Goal: Information Seeking & Learning: Learn about a topic

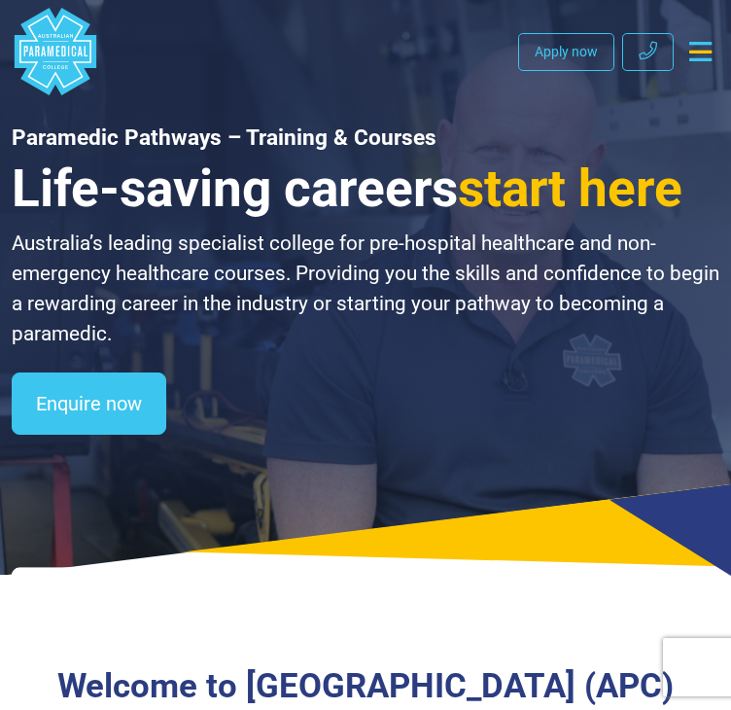
click at [692, 52] on icon "Toggle navigation" at bounding box center [700, 51] width 22 height 19
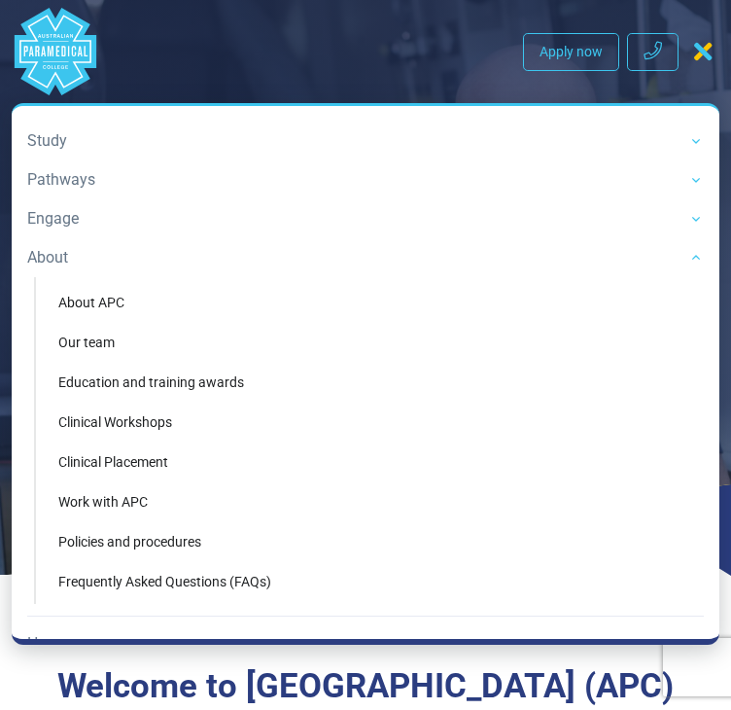
click at [79, 255] on link "About" at bounding box center [365, 257] width 677 height 39
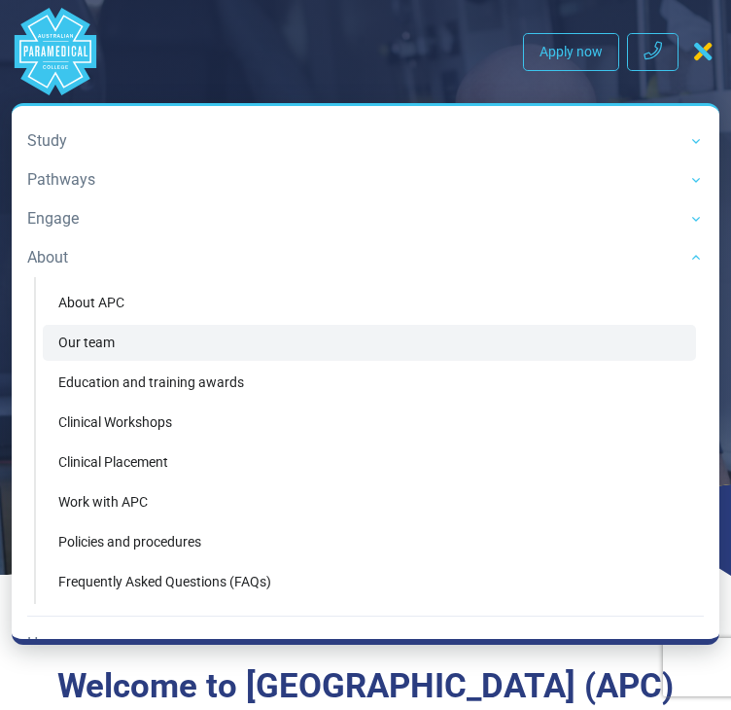
click at [113, 352] on link "Our team" at bounding box center [369, 343] width 653 height 36
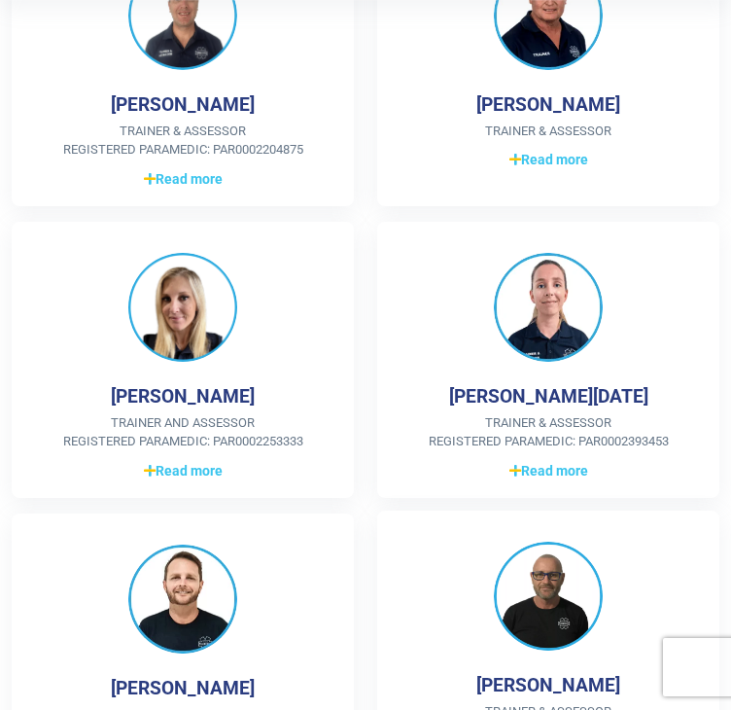
scroll to position [704, 0]
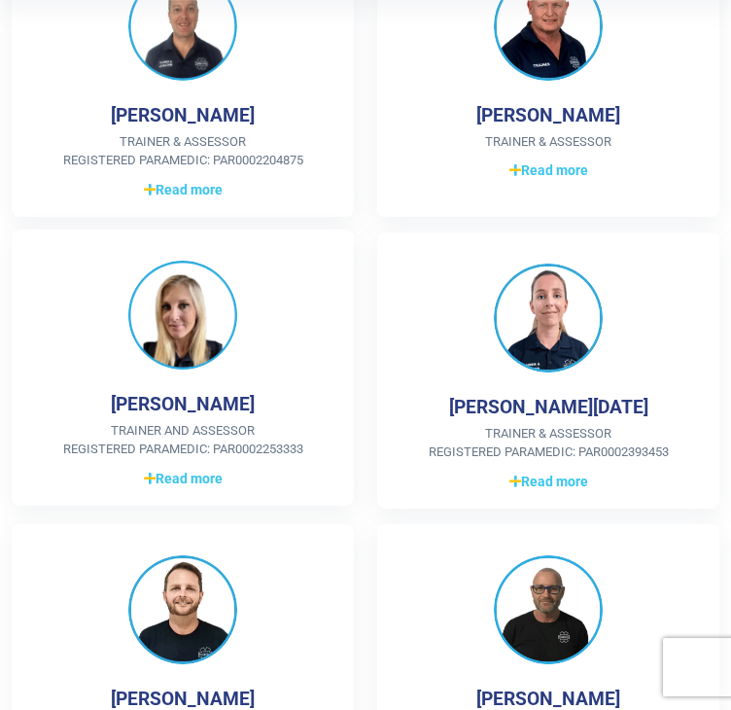
click at [177, 374] on div "Jolene Moss Trainer and Assessor Registered Paramedic: PAR0002253333 Over 22 ye…" at bounding box center [183, 367] width 342 height 276
click at [183, 489] on span "Read more" at bounding box center [183, 479] width 79 height 20
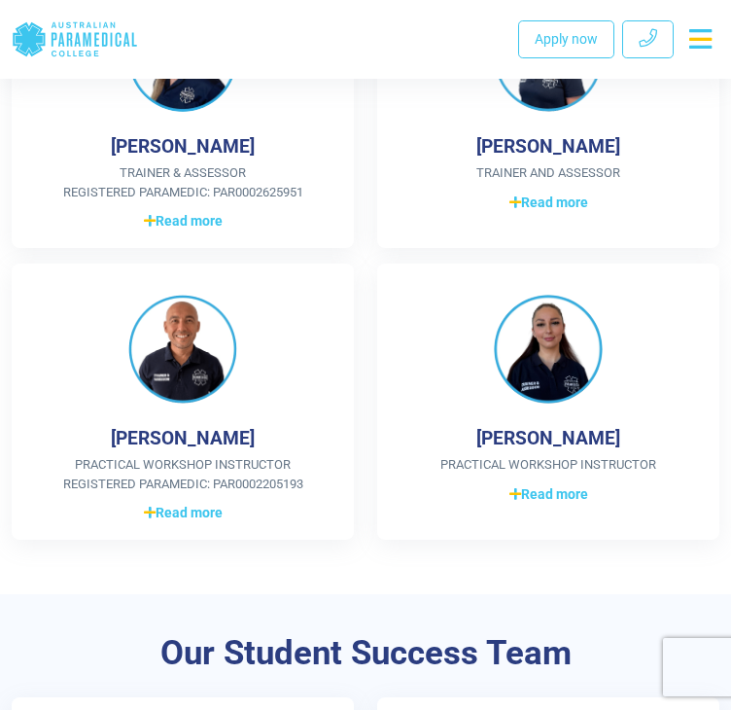
scroll to position [1886, 0]
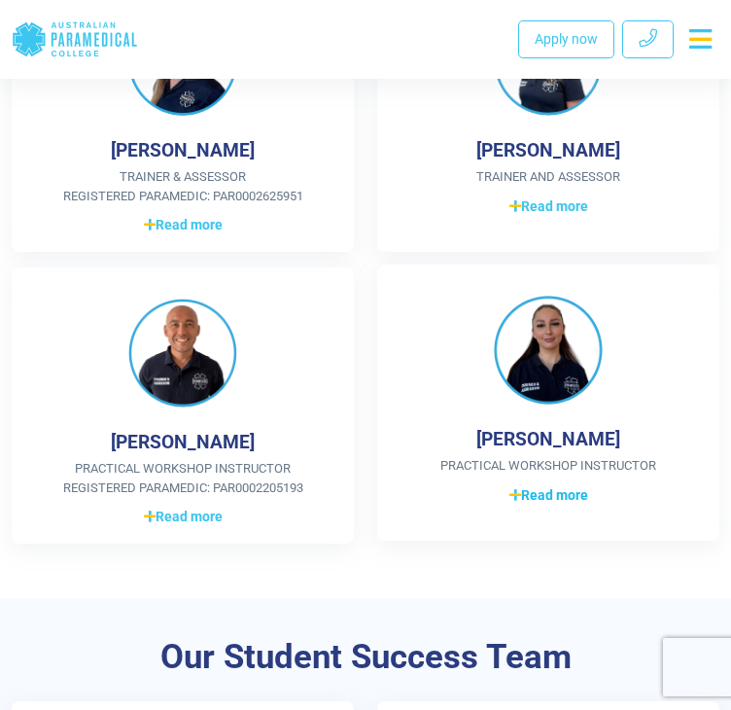
click at [568, 485] on span "Read more" at bounding box center [548, 495] width 79 height 20
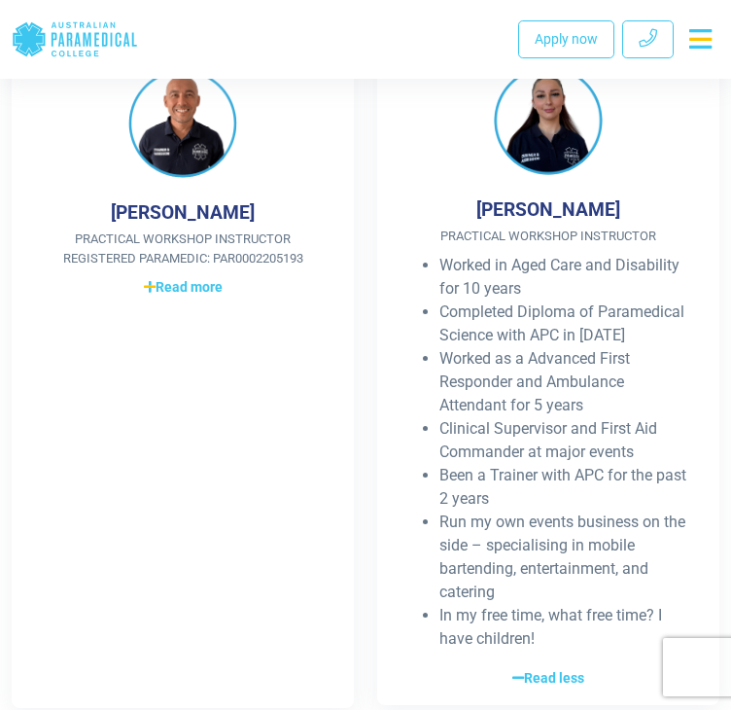
scroll to position [2107, 0]
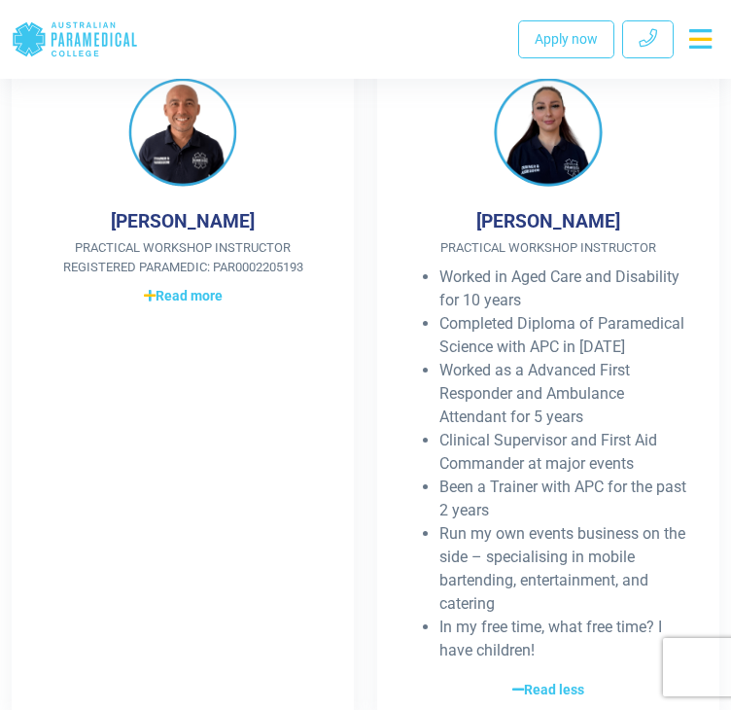
click at [701, 40] on icon "Toggle navigation" at bounding box center [700, 38] width 22 height 19
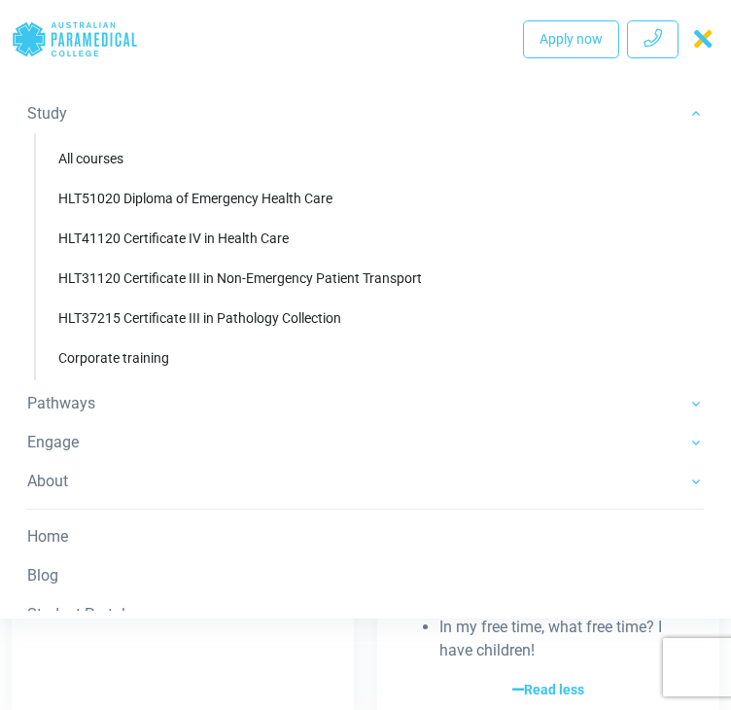
click at [280, 99] on link "Study" at bounding box center [365, 113] width 677 height 39
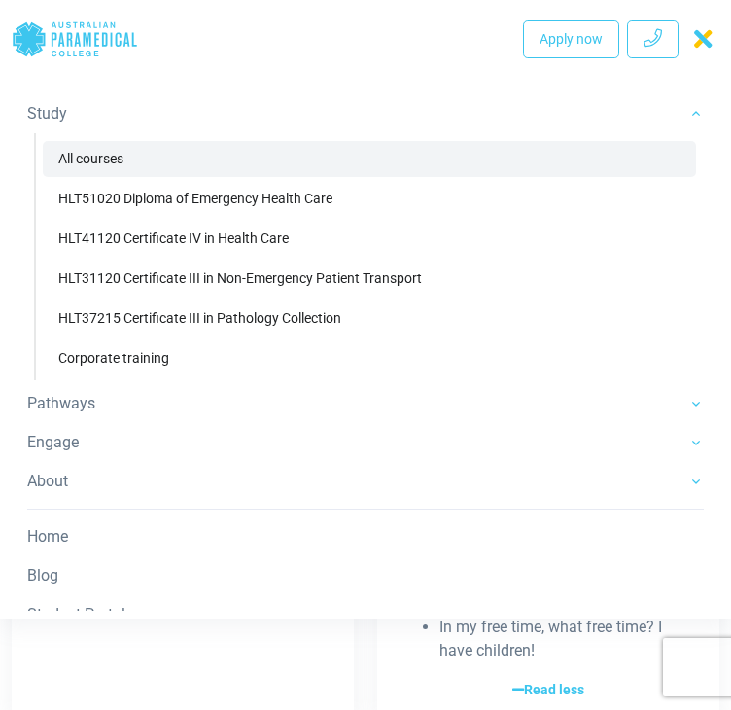
click at [77, 153] on link "All courses" at bounding box center [369, 159] width 653 height 36
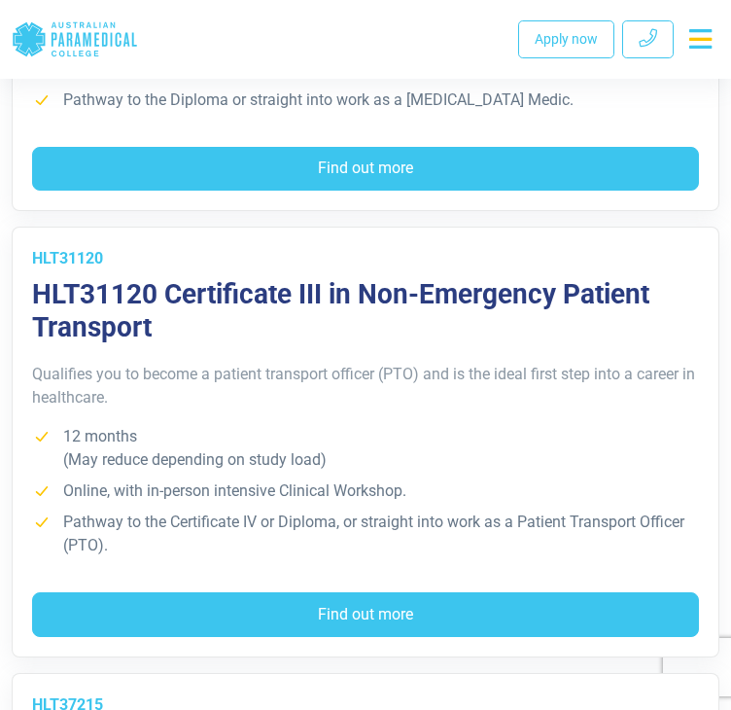
scroll to position [1062, 0]
